Goal: Navigation & Orientation: Find specific page/section

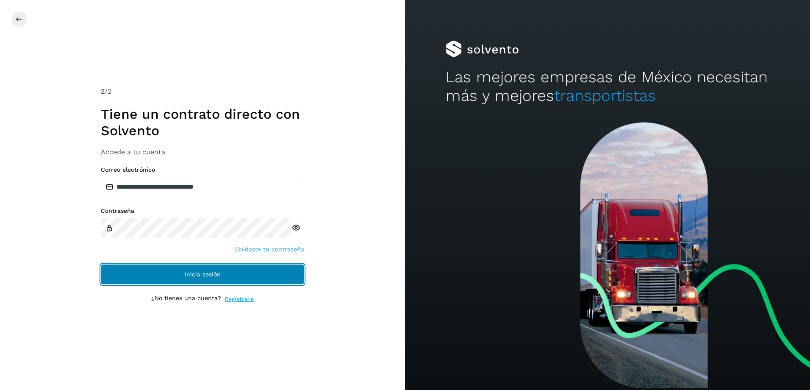
click at [269, 267] on button "Inicia sesión" at bounding box center [202, 274] width 203 height 20
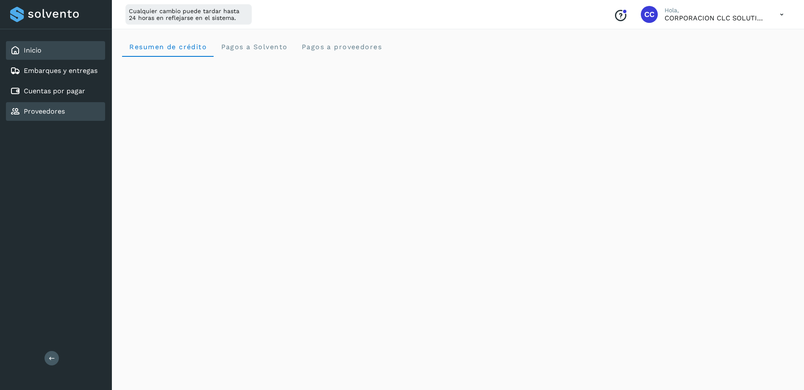
click at [41, 113] on link "Proveedores" at bounding box center [44, 111] width 41 height 8
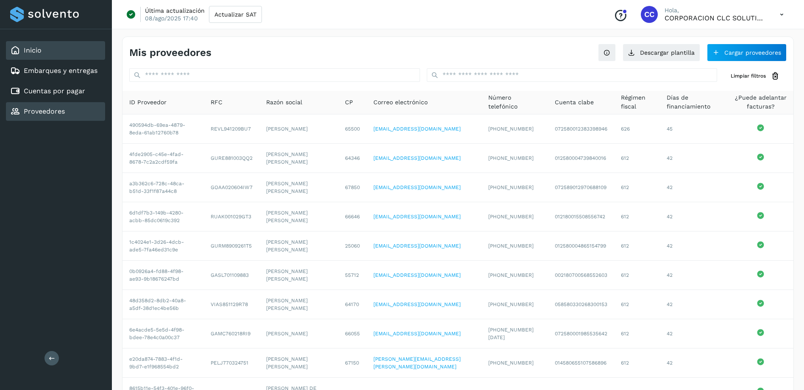
click at [68, 52] on div "Inicio" at bounding box center [55, 50] width 99 height 19
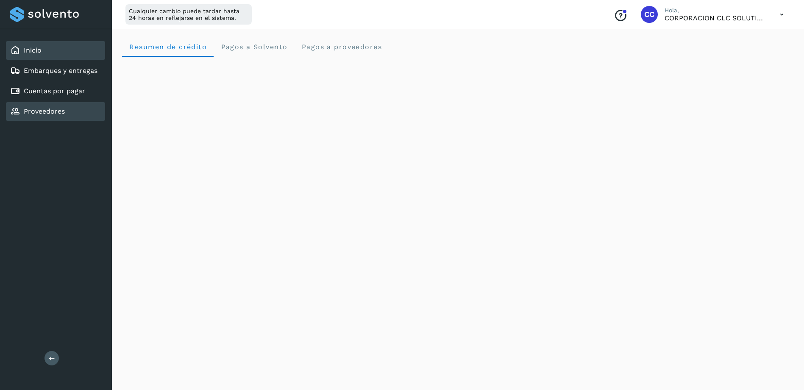
click at [72, 112] on div "Proveedores" at bounding box center [55, 111] width 99 height 19
